Goal: Entertainment & Leisure: Browse casually

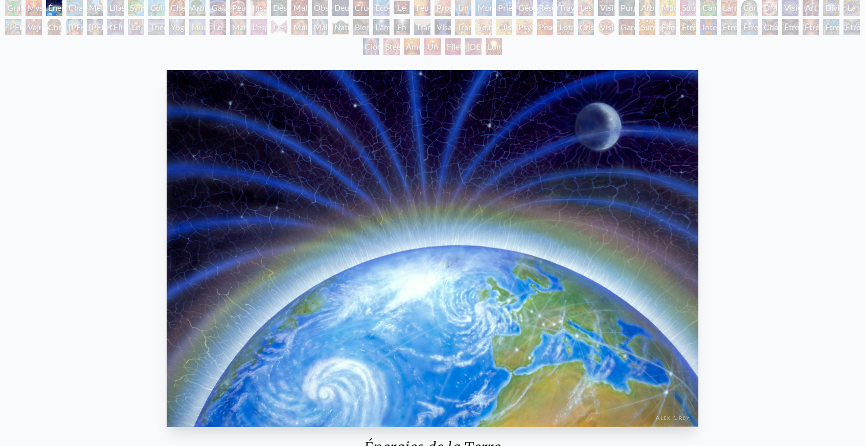
scroll to position [102, 0]
